Goal: Transaction & Acquisition: Purchase product/service

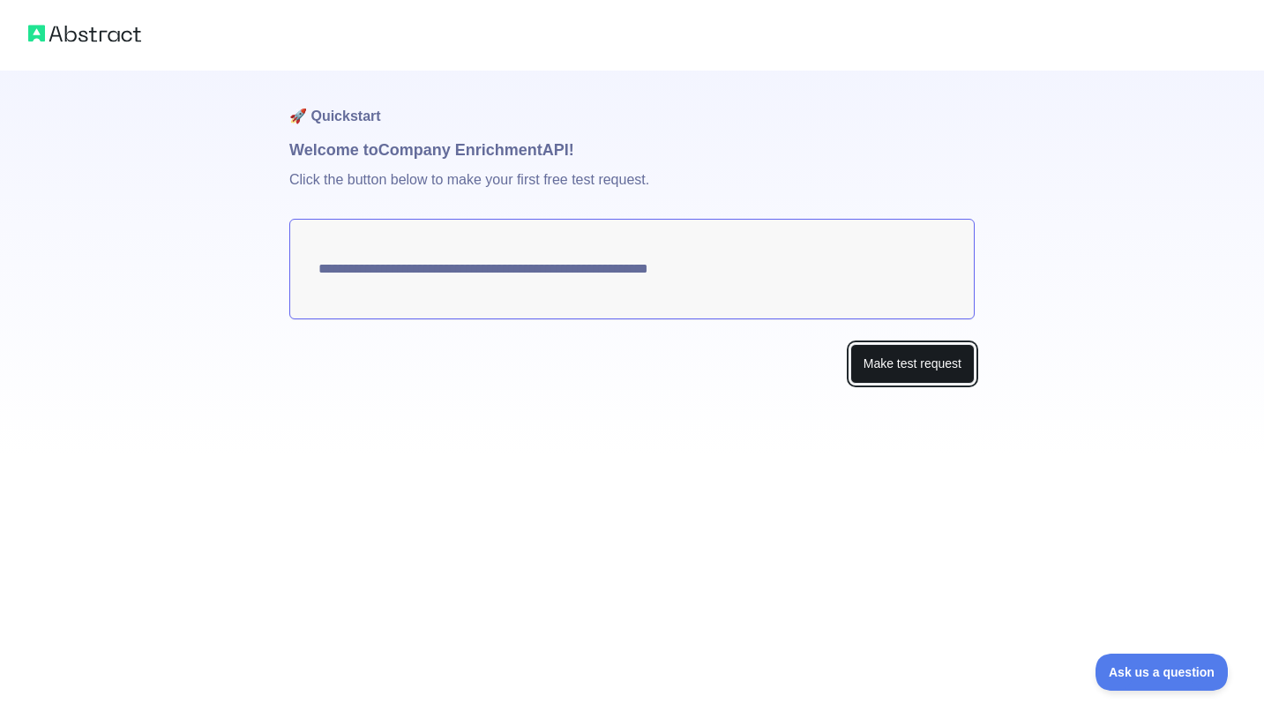
click at [895, 376] on button "Make test request" at bounding box center [912, 364] width 124 height 40
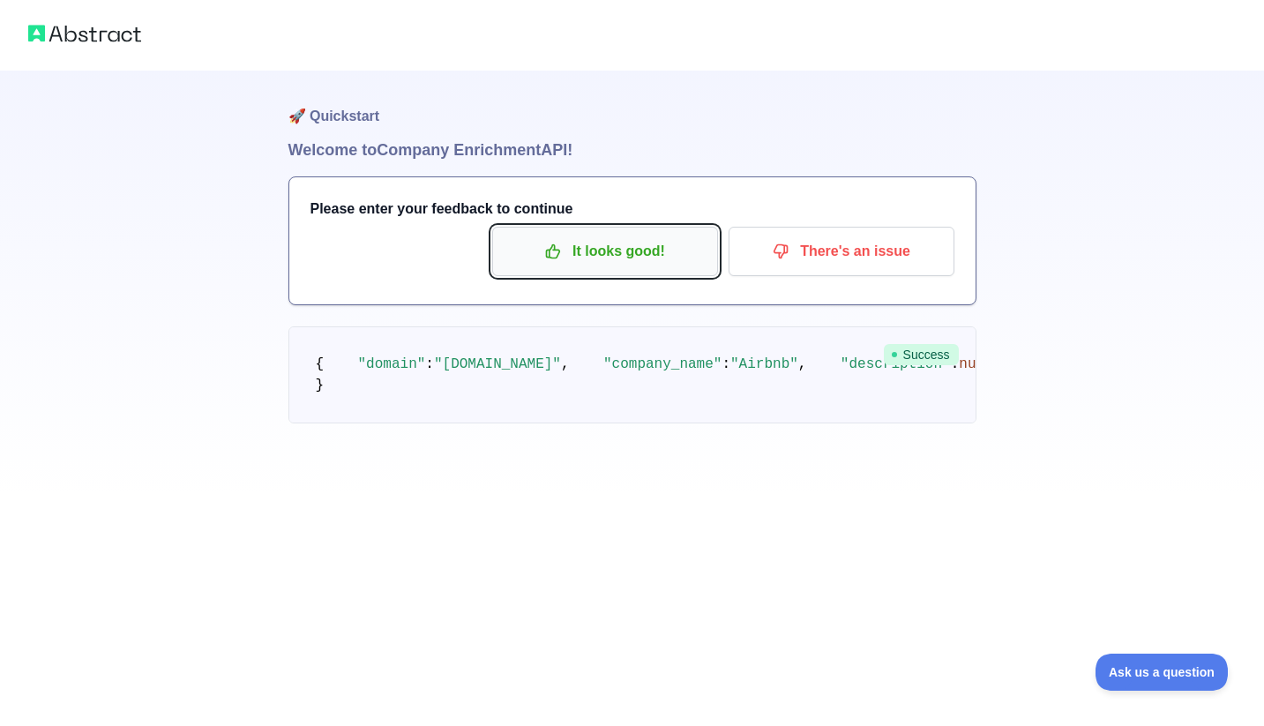
click at [548, 250] on icon "button" at bounding box center [553, 251] width 13 height 13
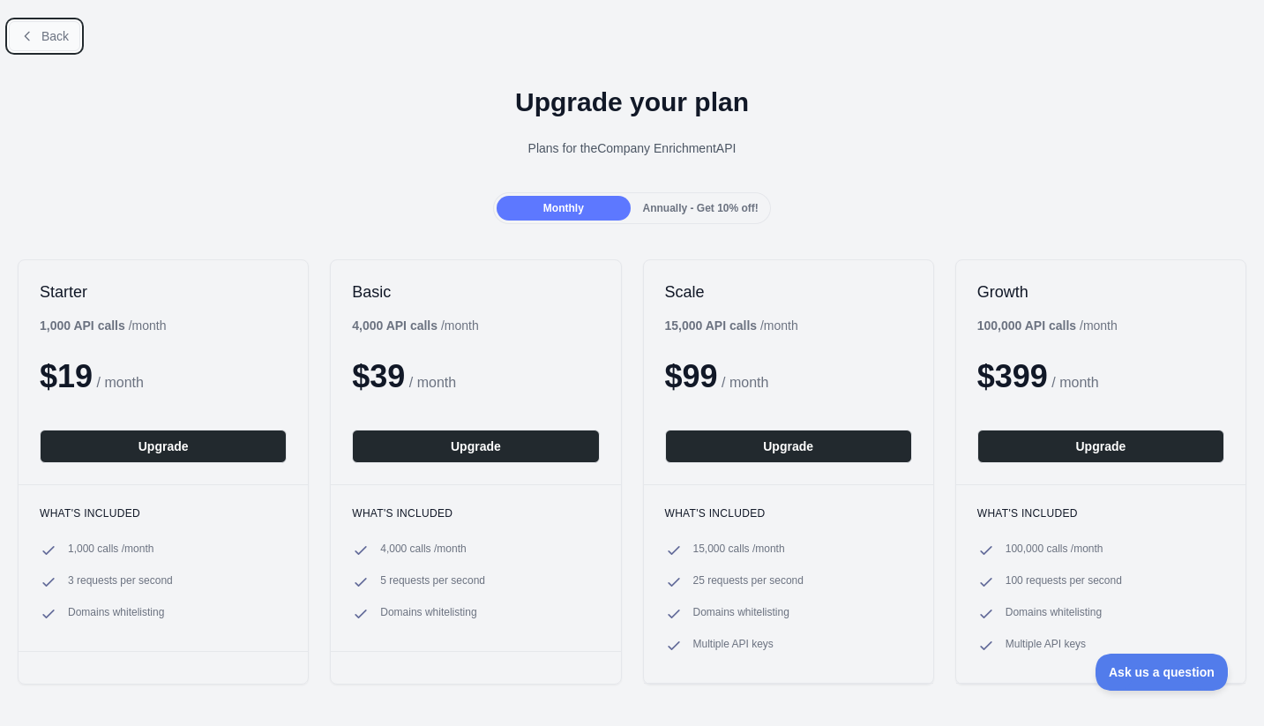
click at [43, 28] on button "Back" at bounding box center [44, 36] width 71 height 30
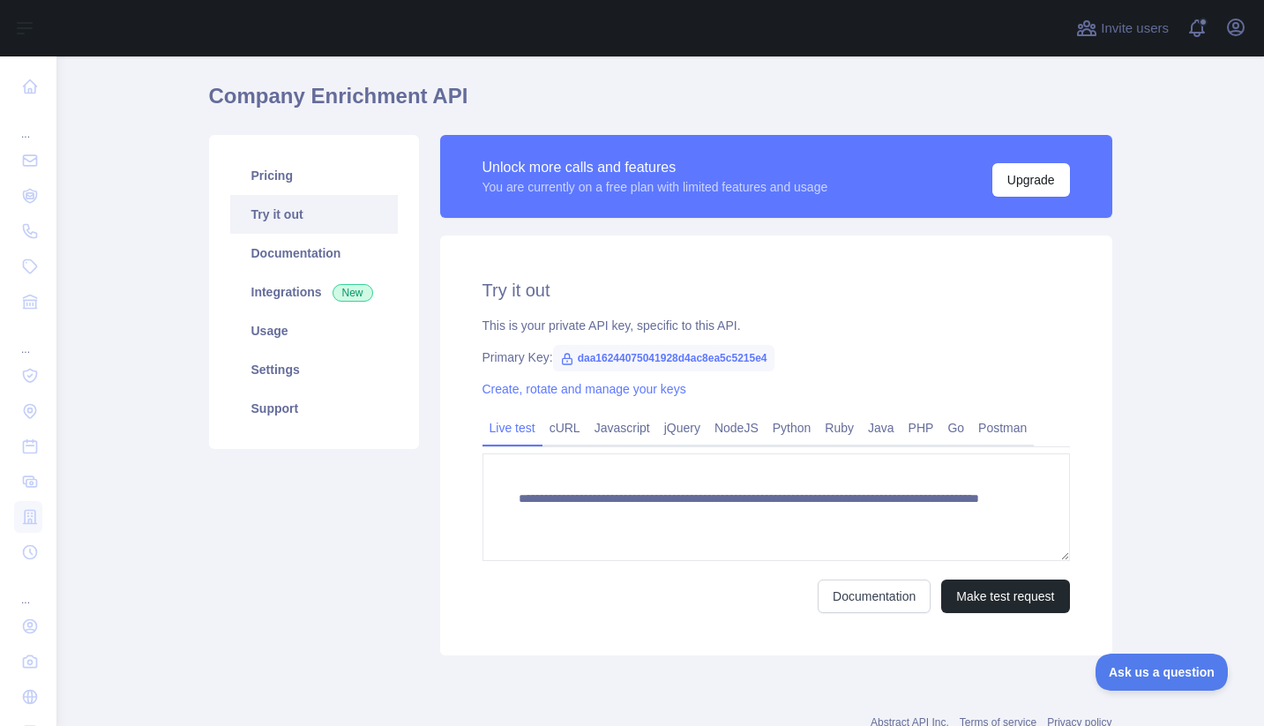
scroll to position [53, 0]
click at [654, 358] on span "daa16244075041928d4ac8ea5c5215e4" at bounding box center [663, 357] width 221 height 26
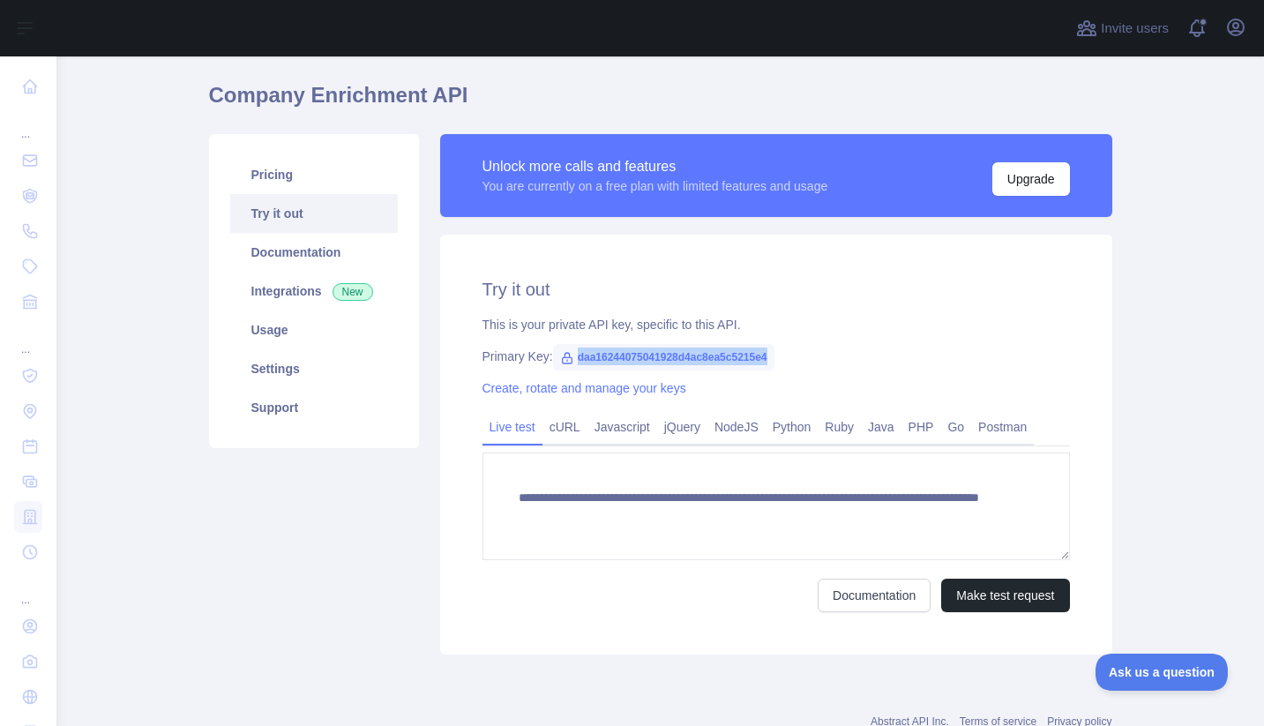
click at [654, 358] on span "daa16244075041928d4ac8ea5c5215e4" at bounding box center [663, 357] width 221 height 26
copy span "daa16244075041928d4ac8ea5c5215e4"
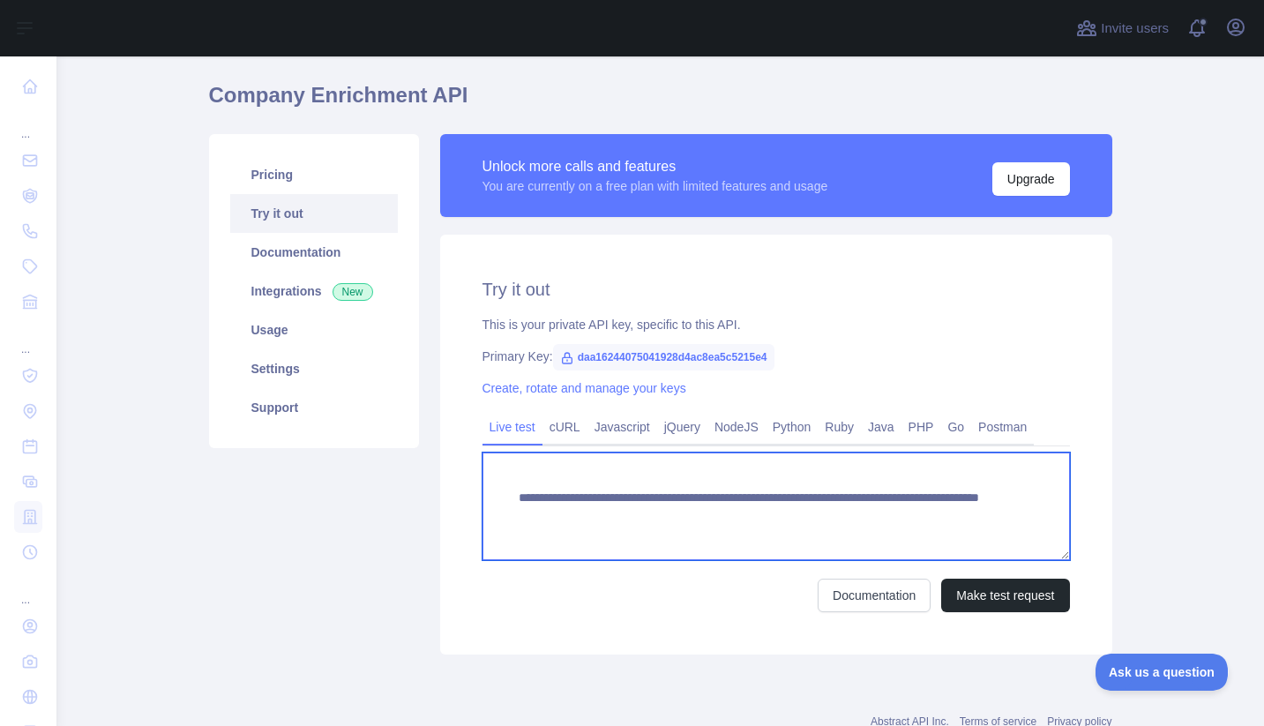
click at [611, 511] on textarea "**********" at bounding box center [775, 506] width 587 height 108
